Goal: Feedback & Contribution: Leave review/rating

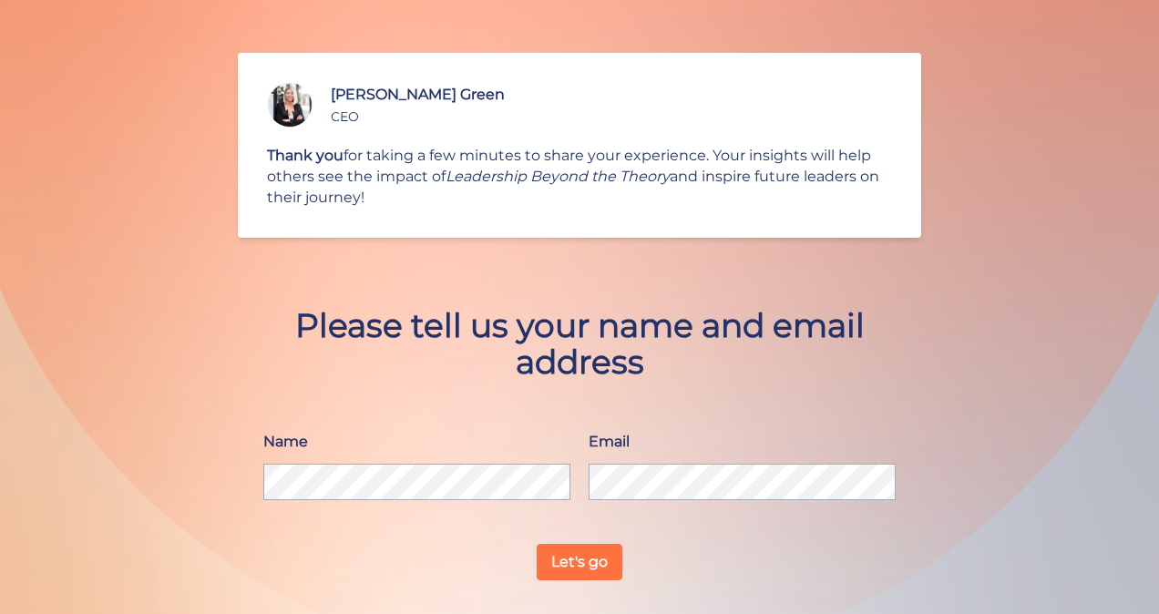
scroll to position [118, 0]
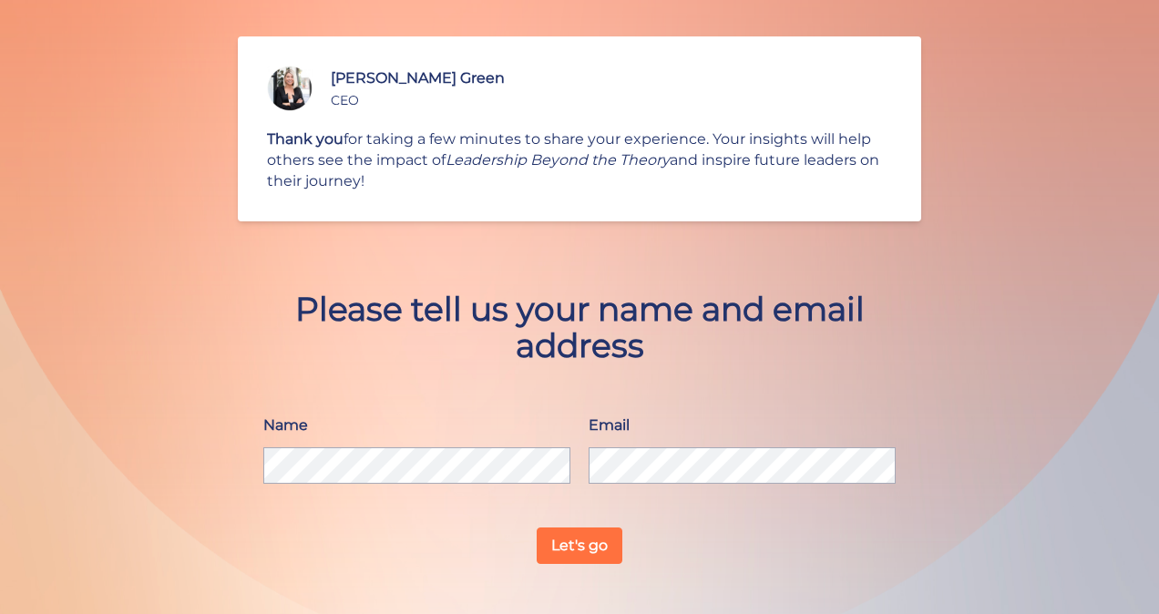
click at [575, 540] on button "Let's go" at bounding box center [580, 546] width 86 height 36
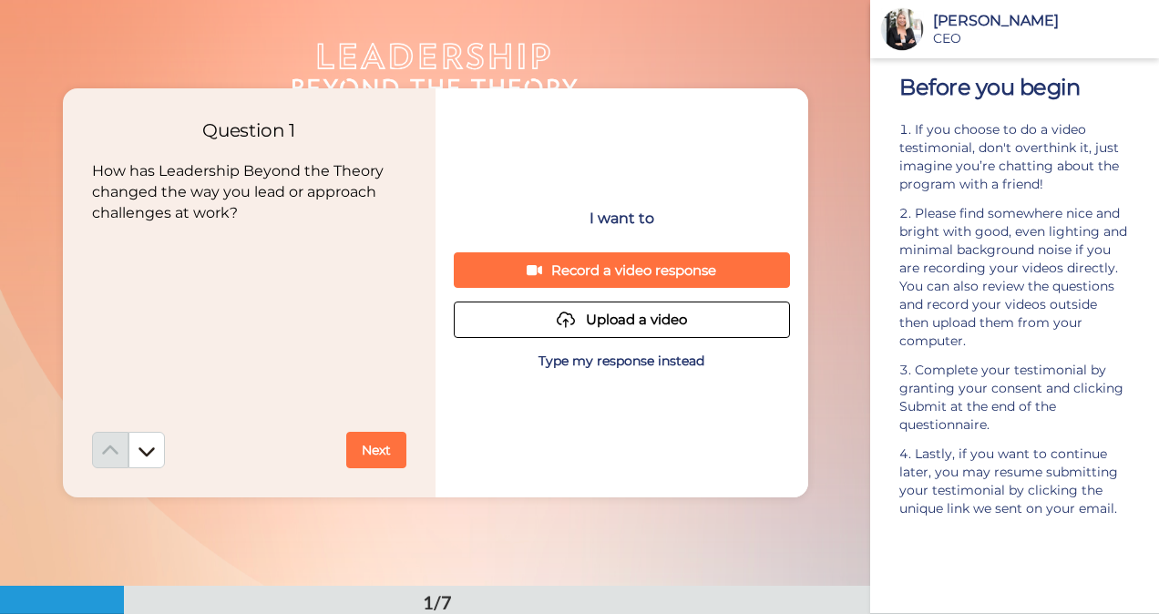
click at [601, 358] on p "Type my response instead" at bounding box center [622, 361] width 166 height 18
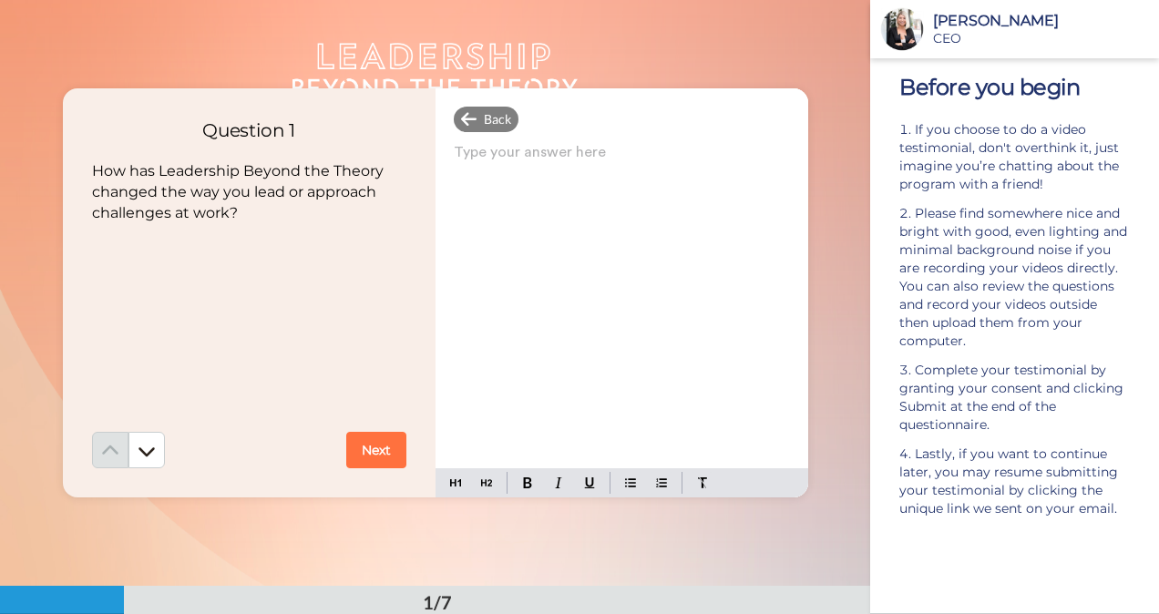
click at [463, 154] on p "Type your answer here ﻿" at bounding box center [622, 160] width 336 height 26
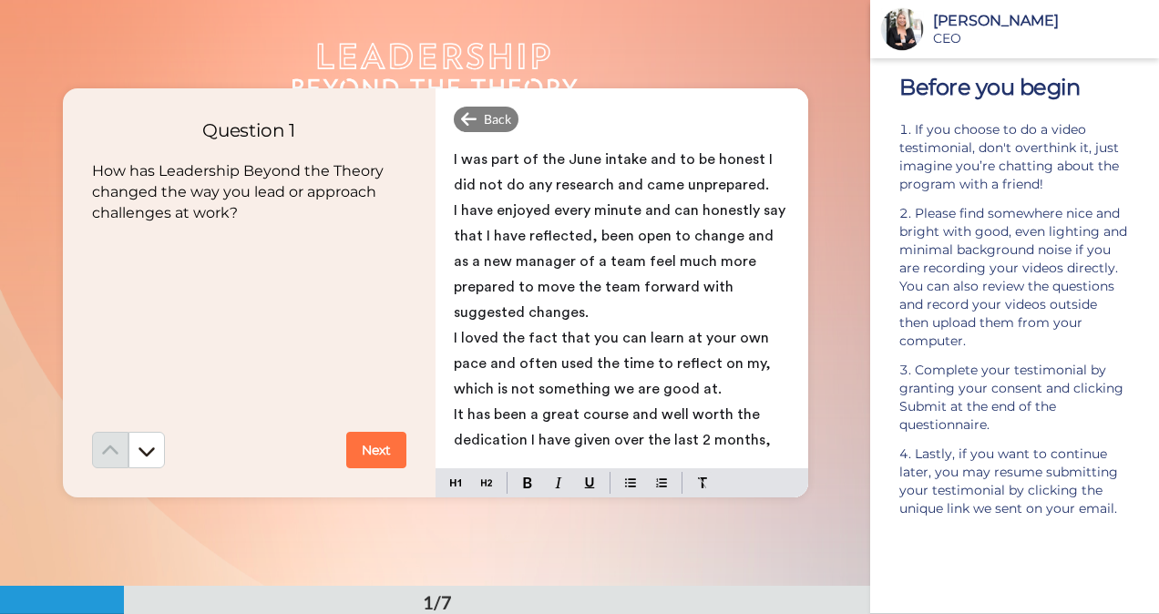
click at [367, 456] on button "Next" at bounding box center [376, 450] width 60 height 36
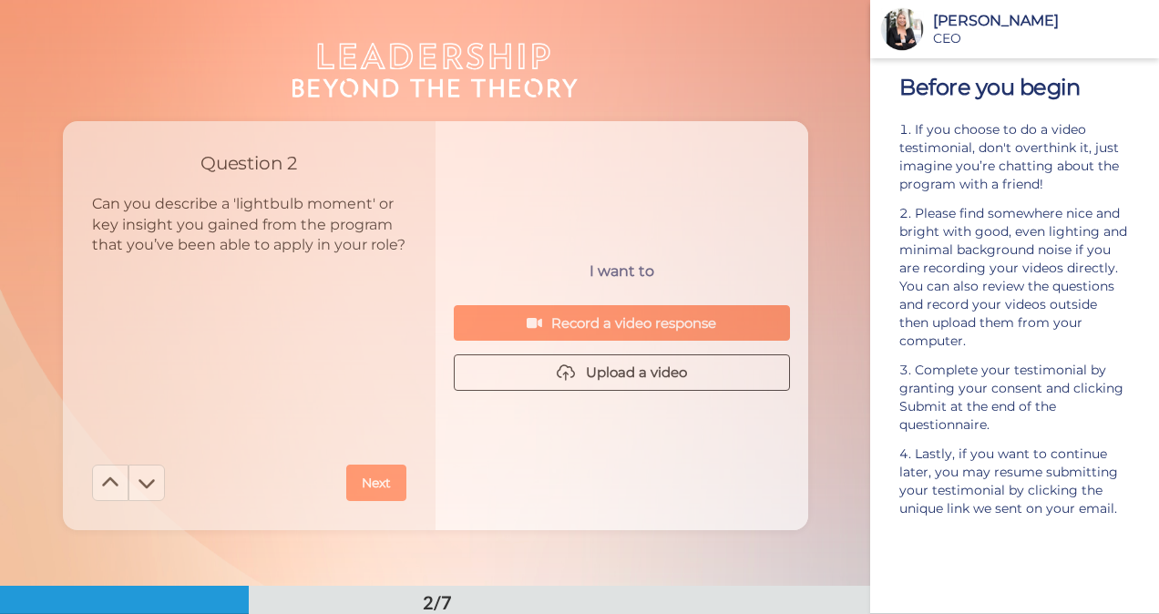
scroll to position [587, 0]
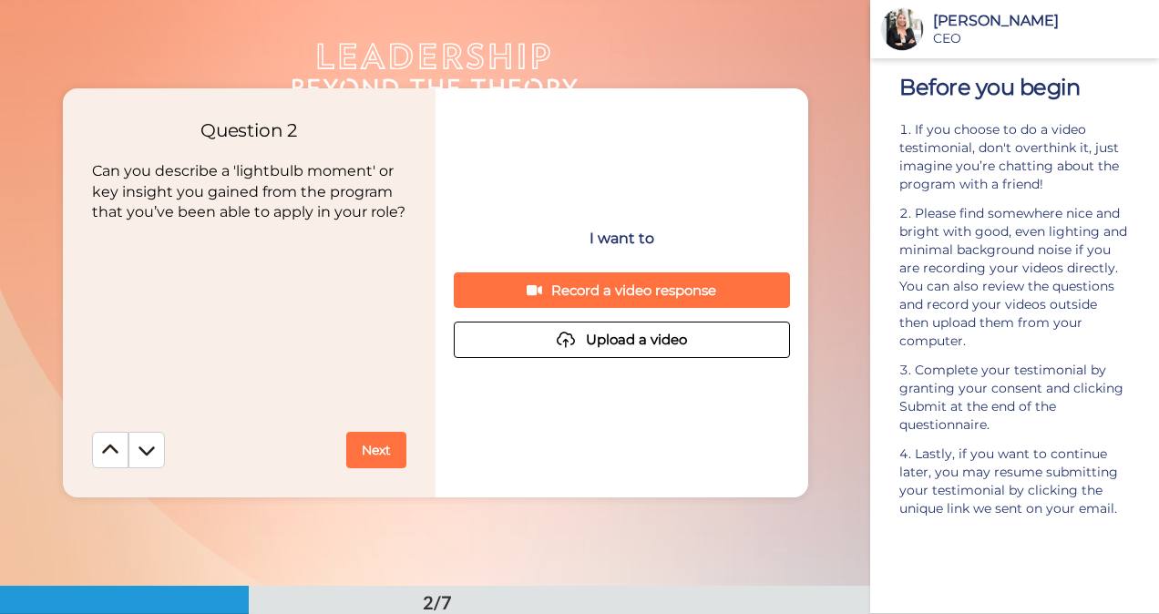
click at [374, 452] on button "Next" at bounding box center [376, 450] width 60 height 36
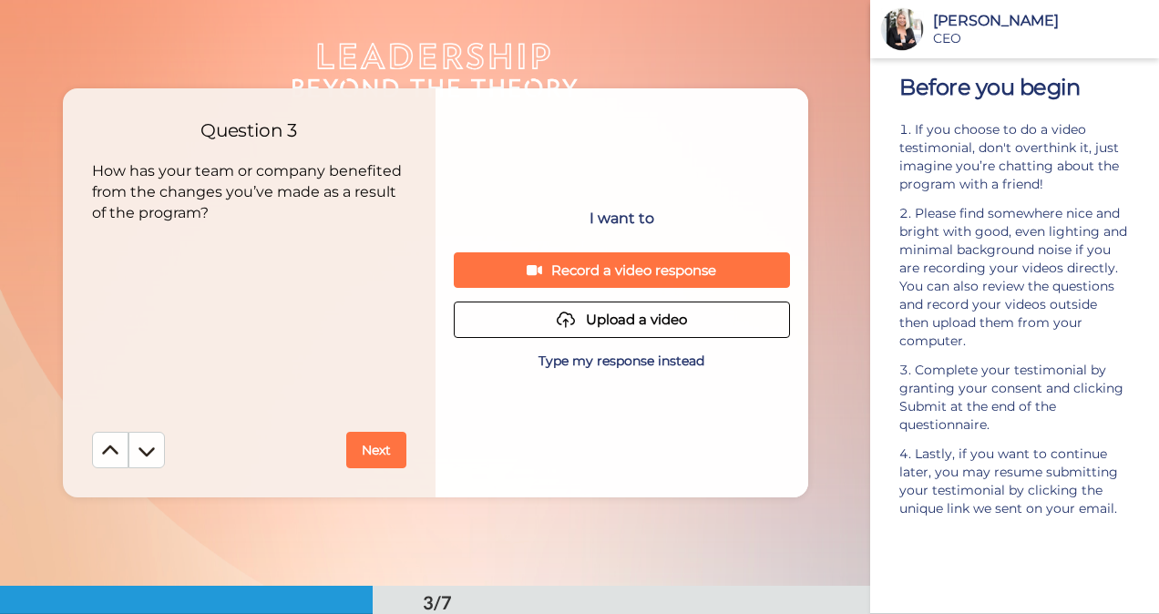
scroll to position [1173, 0]
click at [103, 447] on icon at bounding box center [110, 449] width 16 height 9
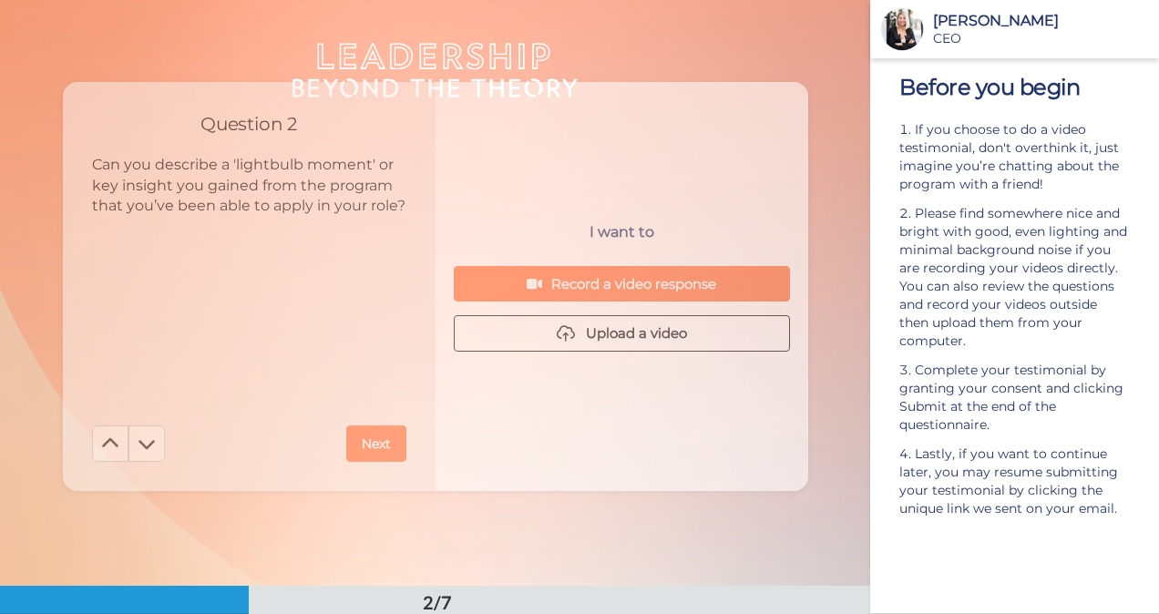
scroll to position [587, 0]
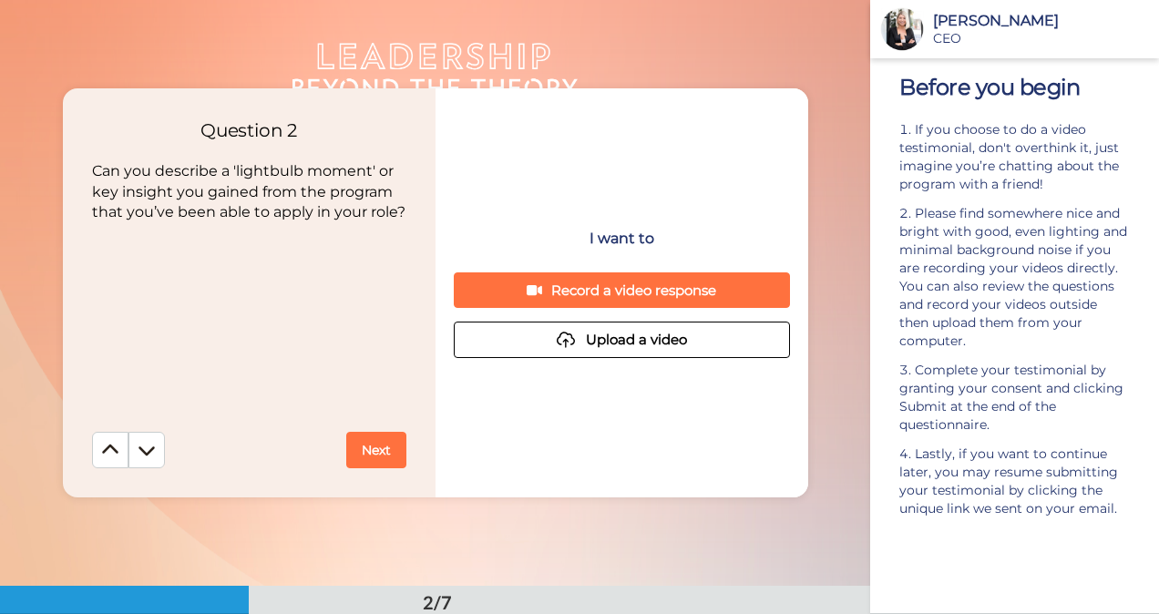
click at [369, 450] on button "Next" at bounding box center [376, 450] width 60 height 36
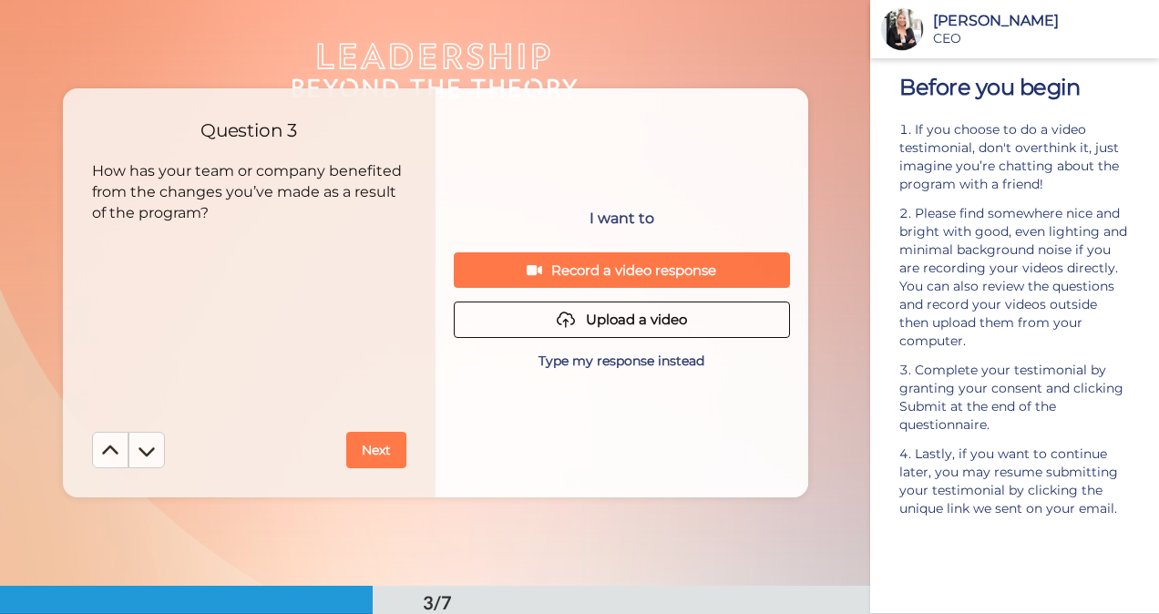
scroll to position [1173, 0]
click at [593, 358] on p "Type my response instead" at bounding box center [622, 361] width 166 height 18
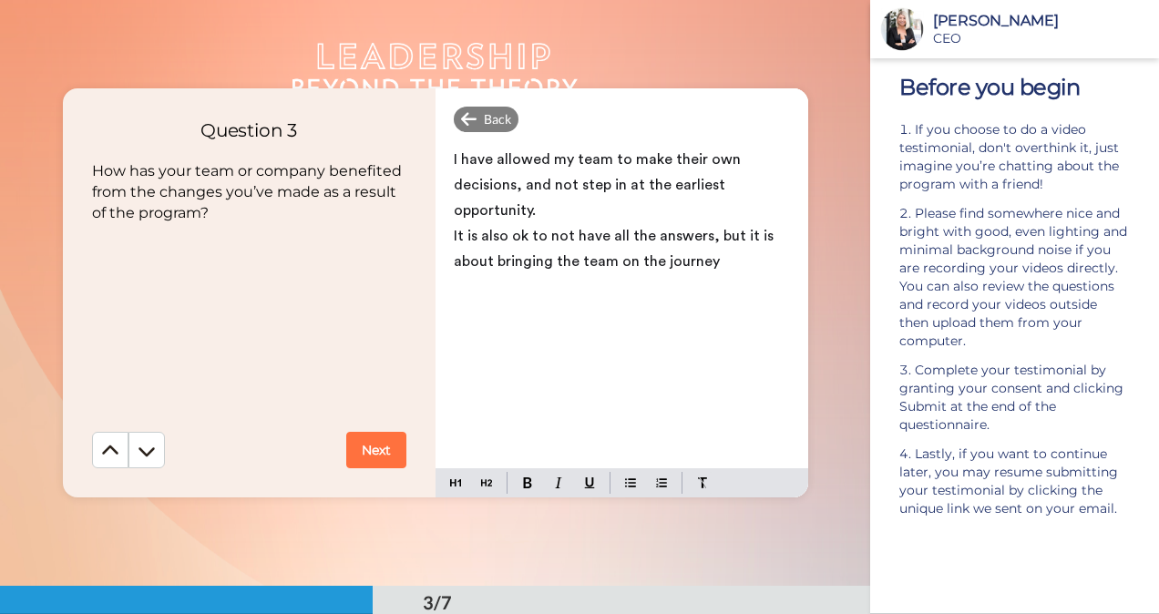
click at [371, 447] on button "Next" at bounding box center [376, 450] width 60 height 36
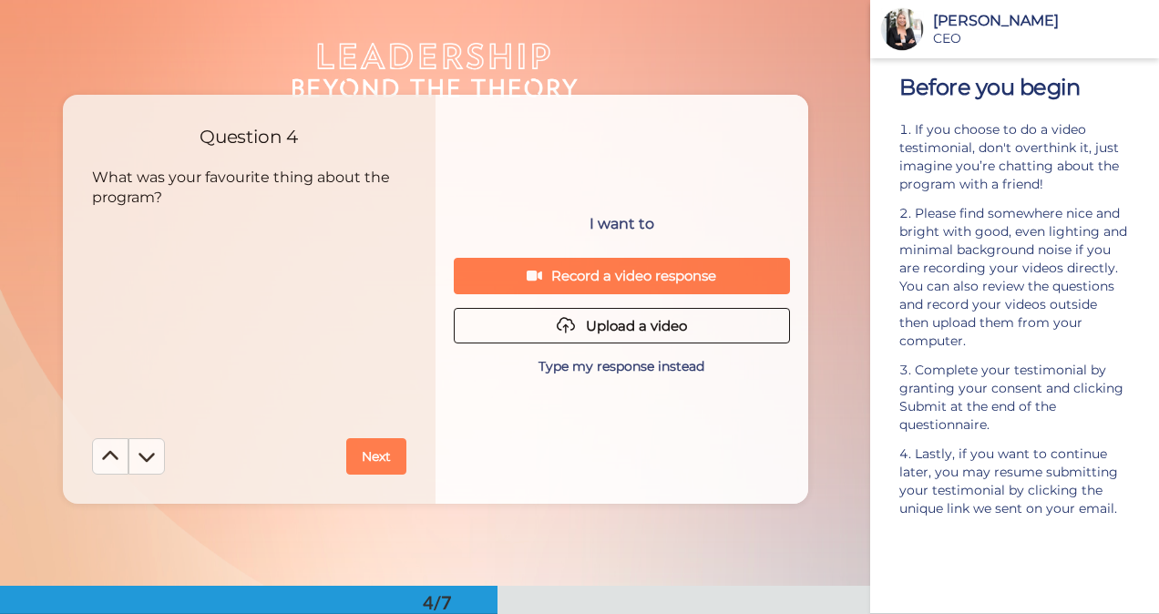
scroll to position [1760, 0]
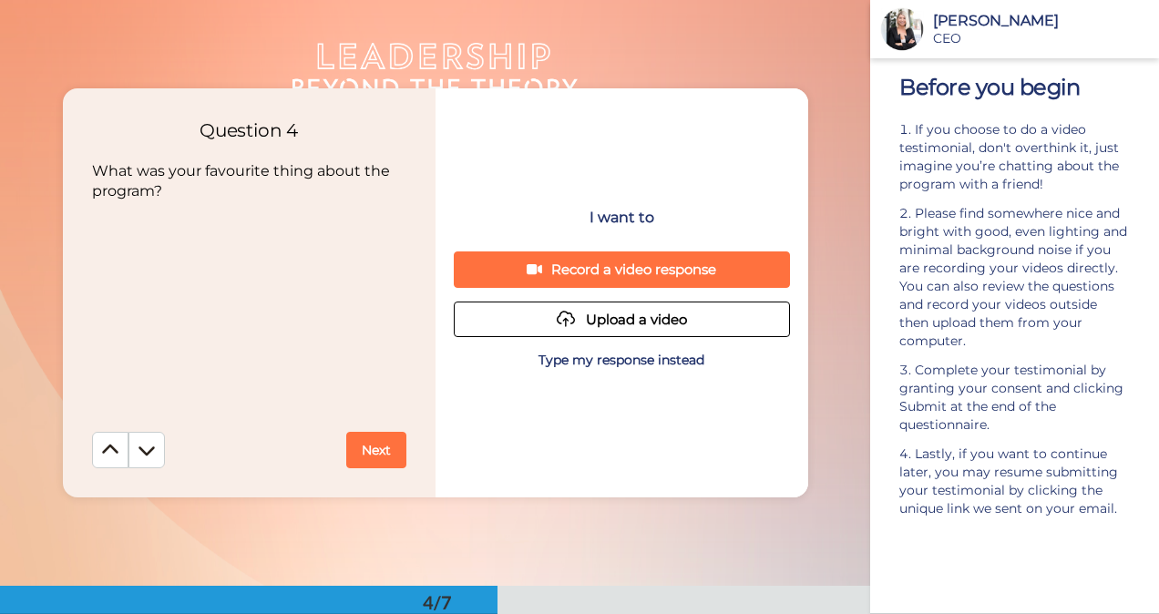
click at [623, 359] on p "Type my response instead" at bounding box center [622, 360] width 166 height 18
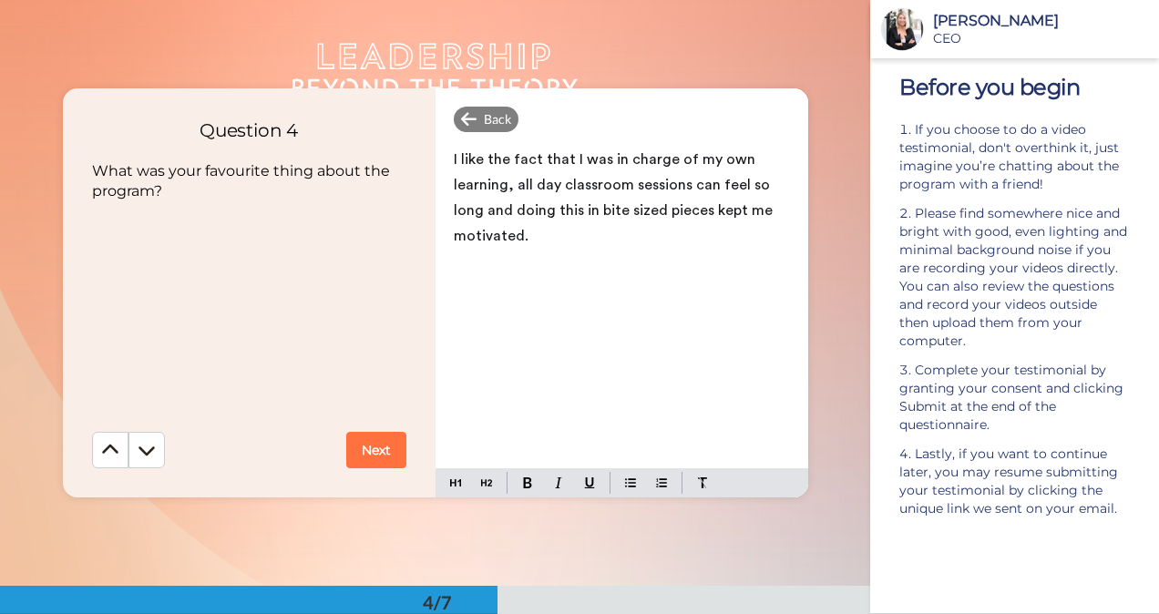
click at [375, 450] on button "Next" at bounding box center [376, 450] width 60 height 36
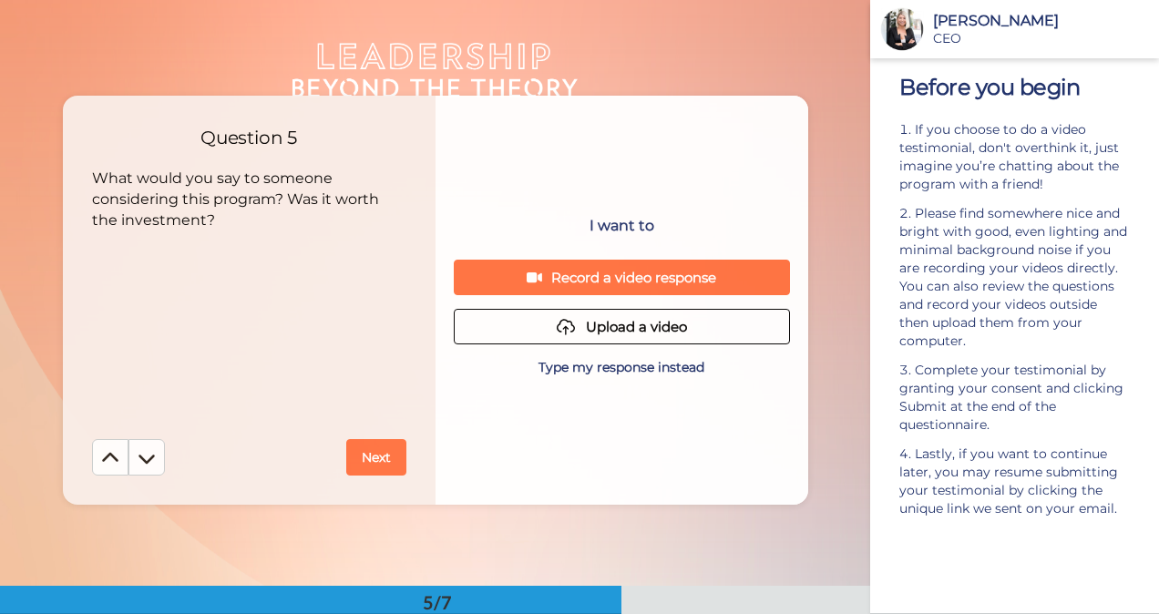
scroll to position [2346, 0]
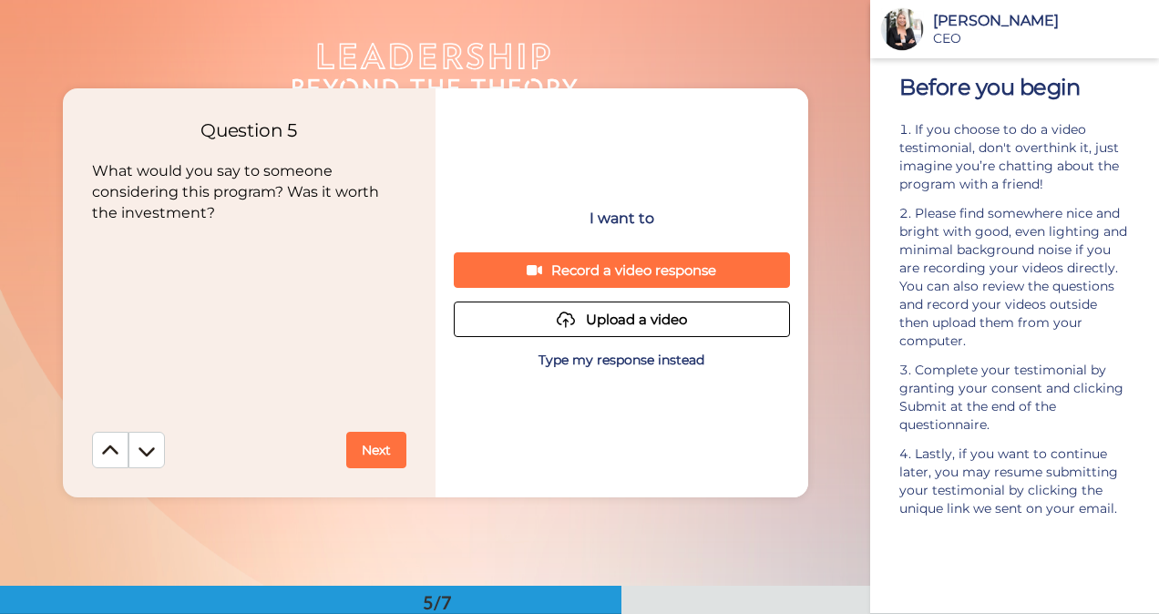
click at [365, 447] on button "Next" at bounding box center [376, 450] width 60 height 36
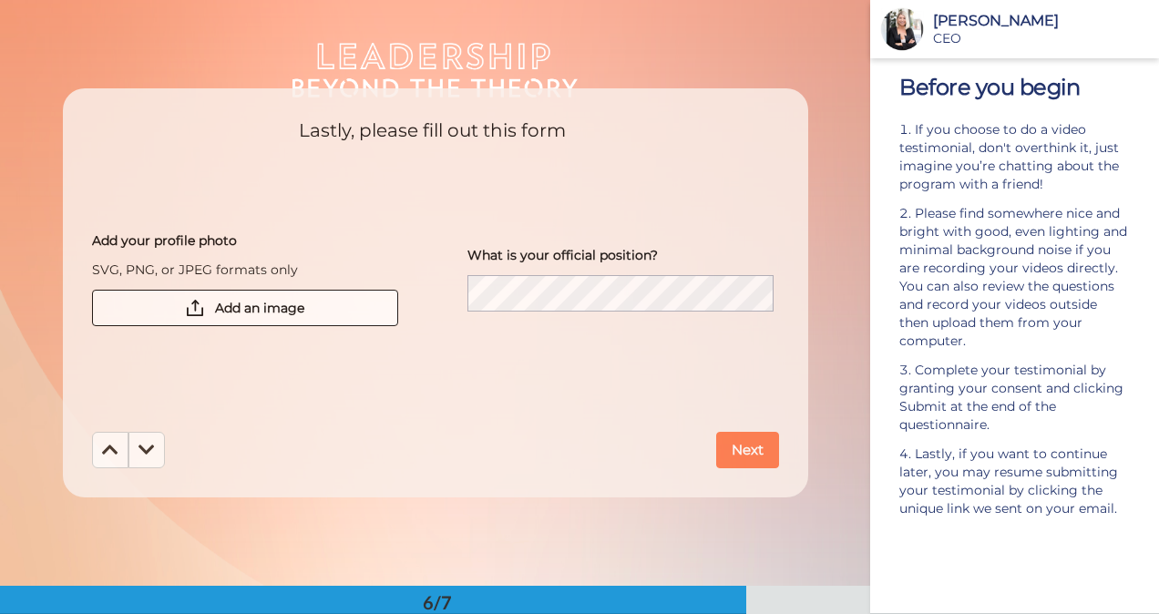
scroll to position [2932, 0]
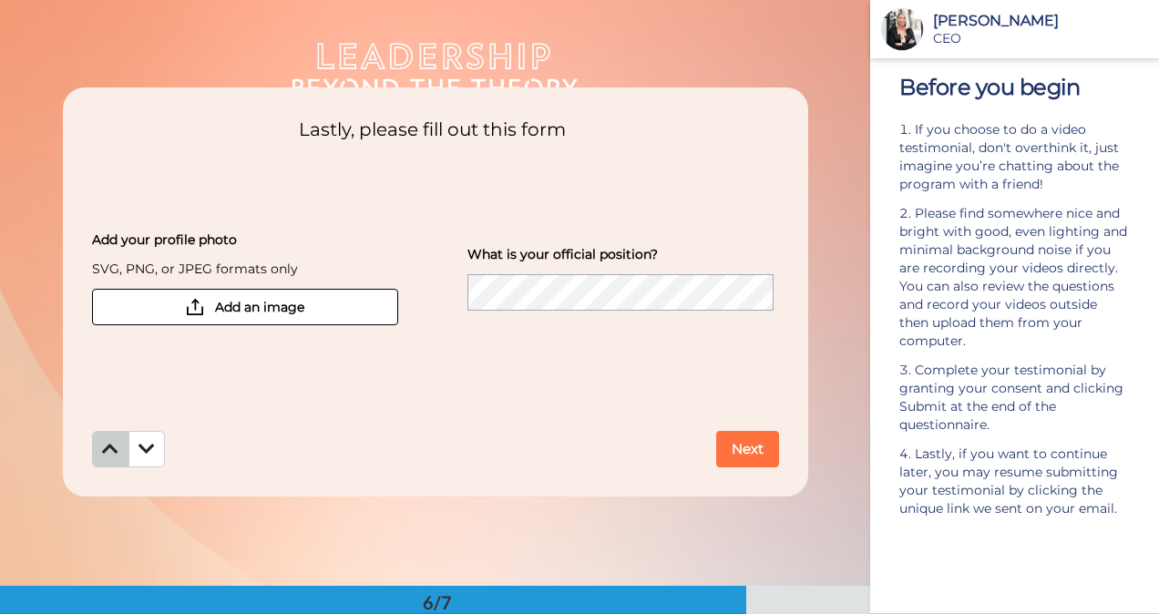
click at [109, 446] on icon at bounding box center [110, 449] width 16 height 18
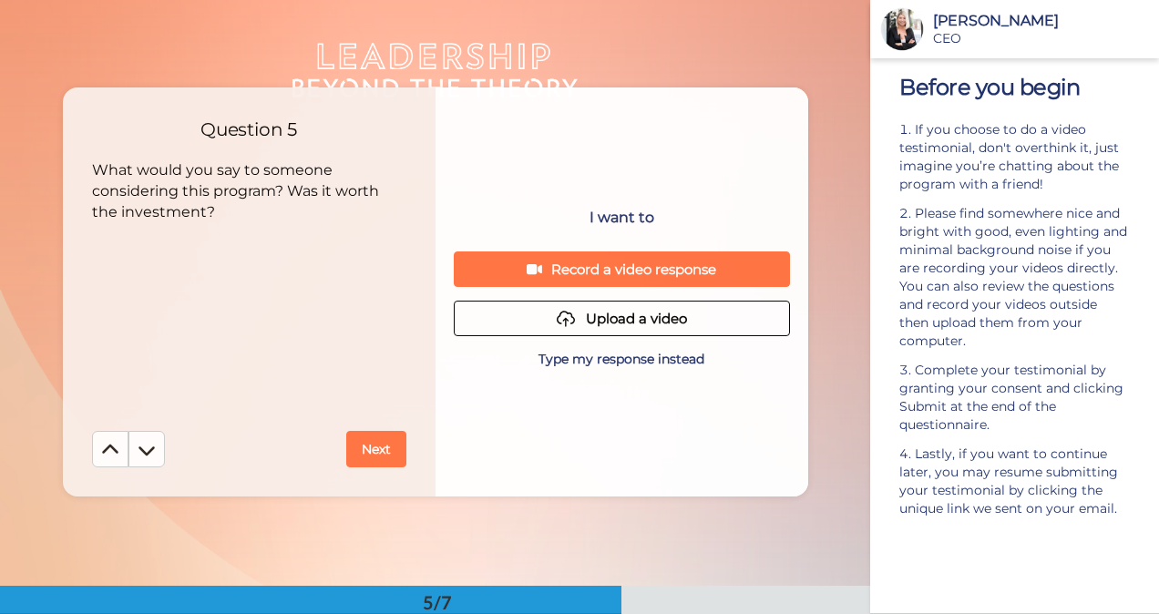
scroll to position [2346, 0]
click at [595, 355] on p "Type my response instead" at bounding box center [622, 360] width 166 height 18
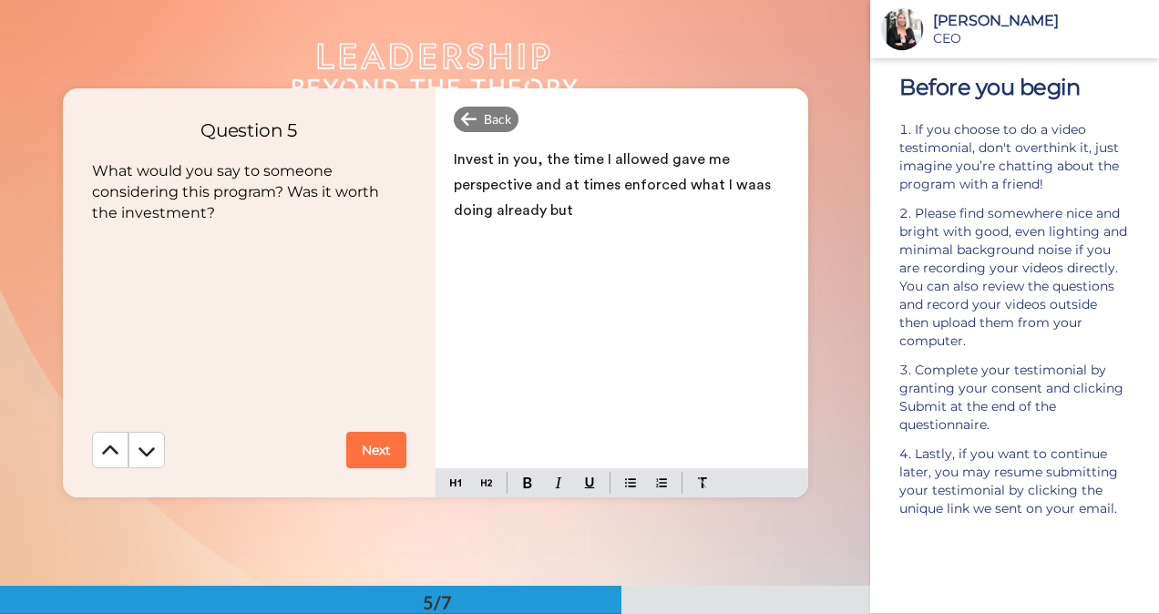
click at [370, 443] on button "Next" at bounding box center [376, 450] width 60 height 36
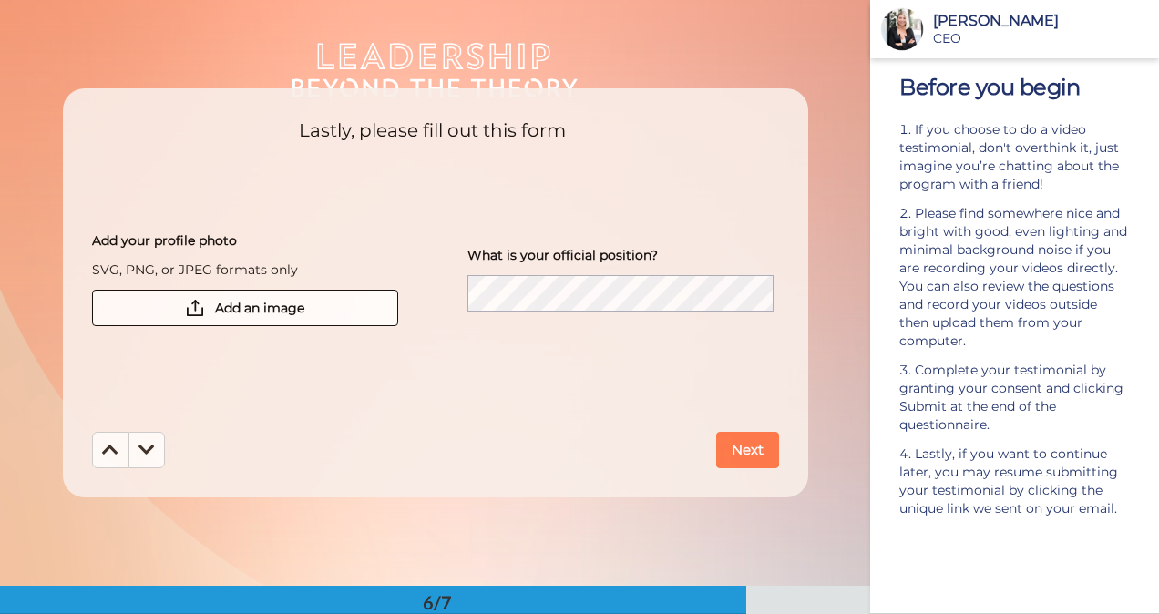
scroll to position [2932, 0]
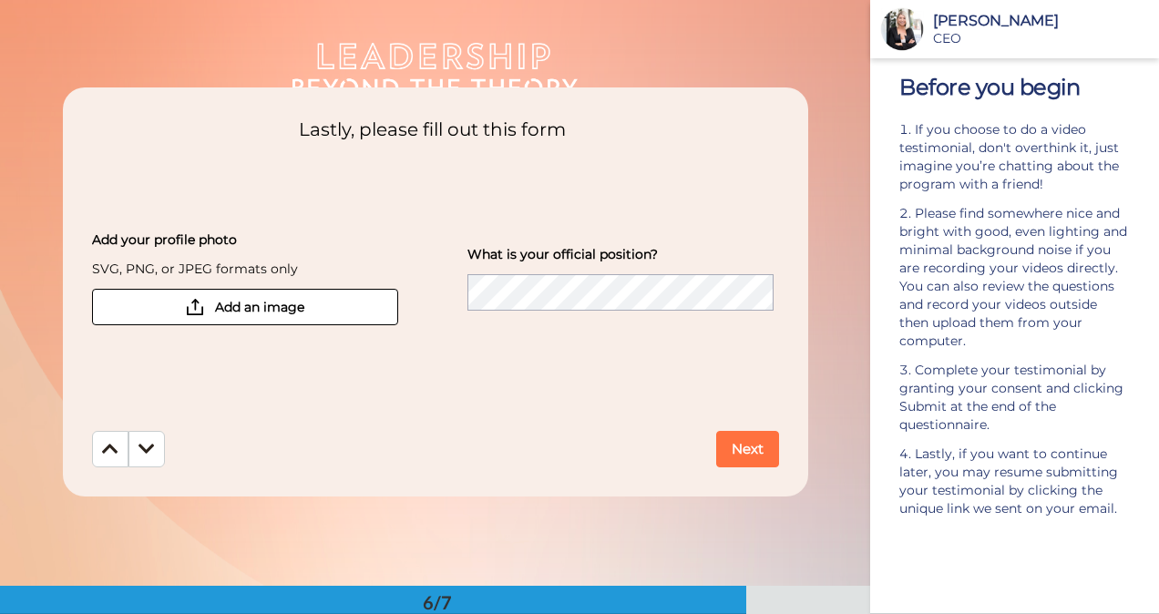
click at [733, 442] on button "Next" at bounding box center [747, 449] width 63 height 36
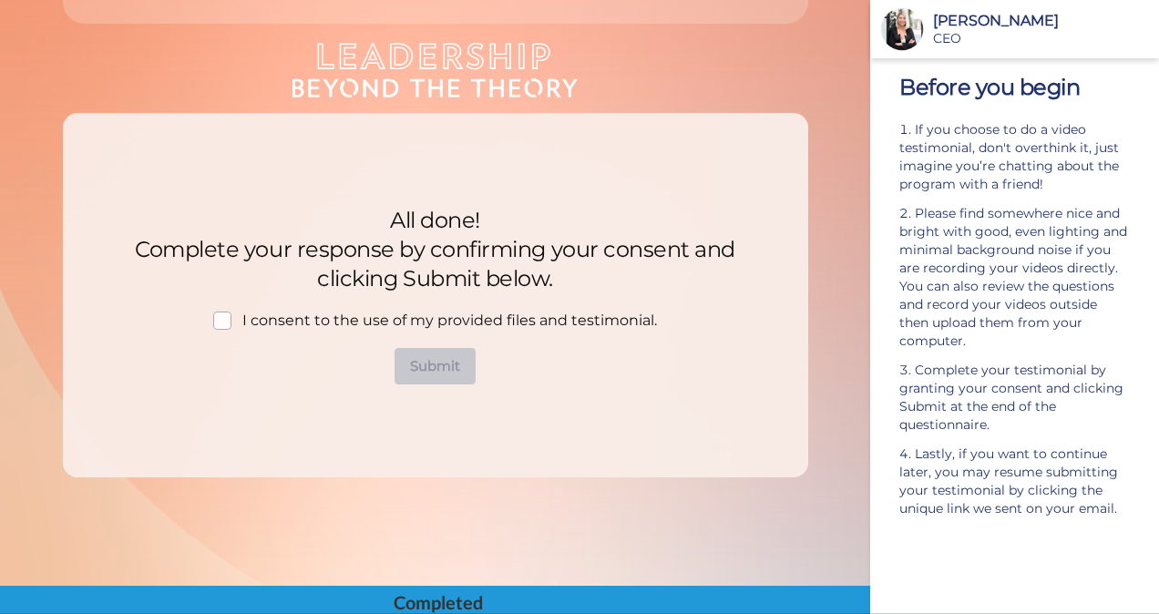
scroll to position [3407, 0]
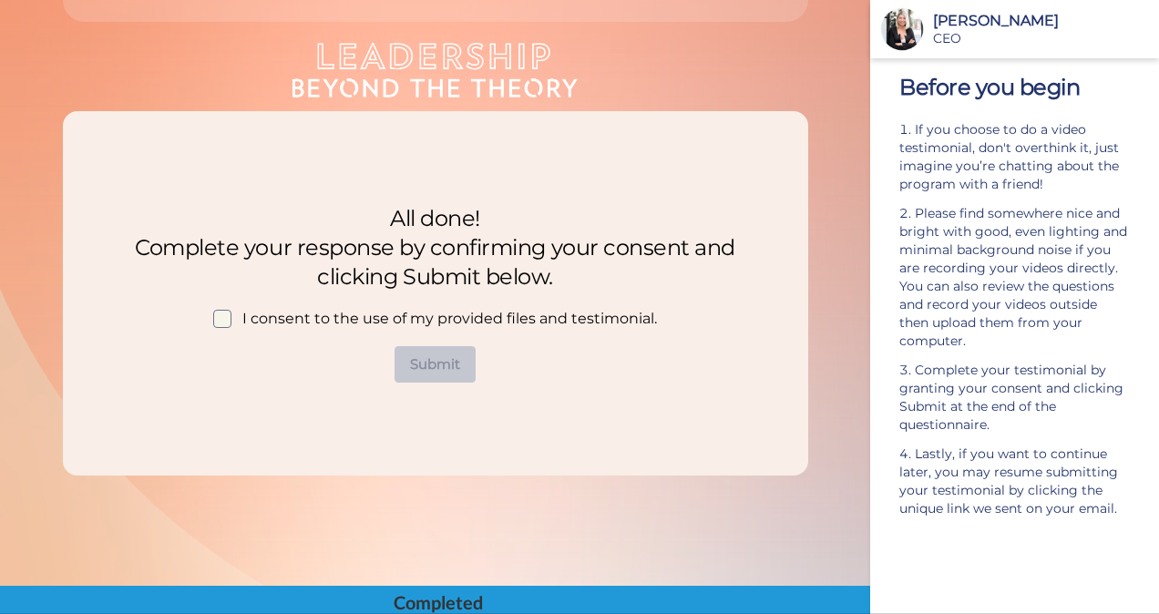
click at [219, 317] on span at bounding box center [222, 319] width 18 height 18
click at [429, 372] on button "Submit" at bounding box center [435, 364] width 81 height 36
